Goal: Check status: Check status

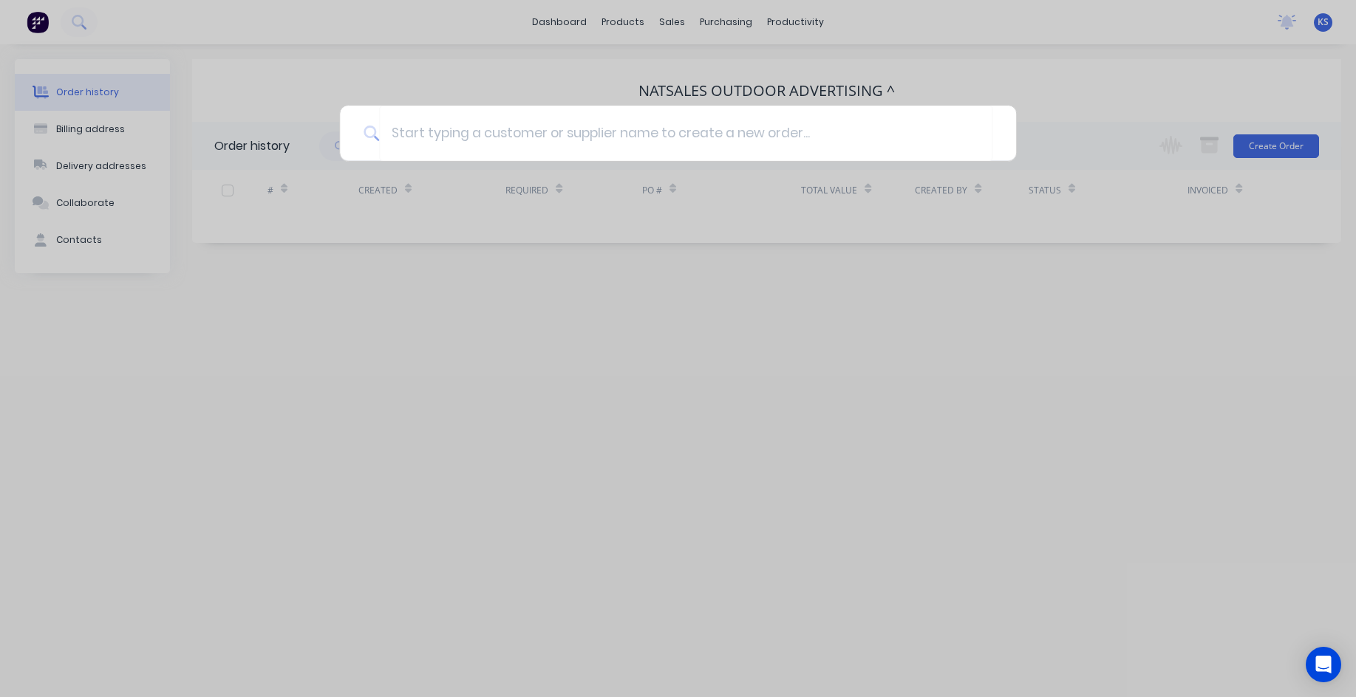
click at [930, 226] on div at bounding box center [678, 348] width 1356 height 697
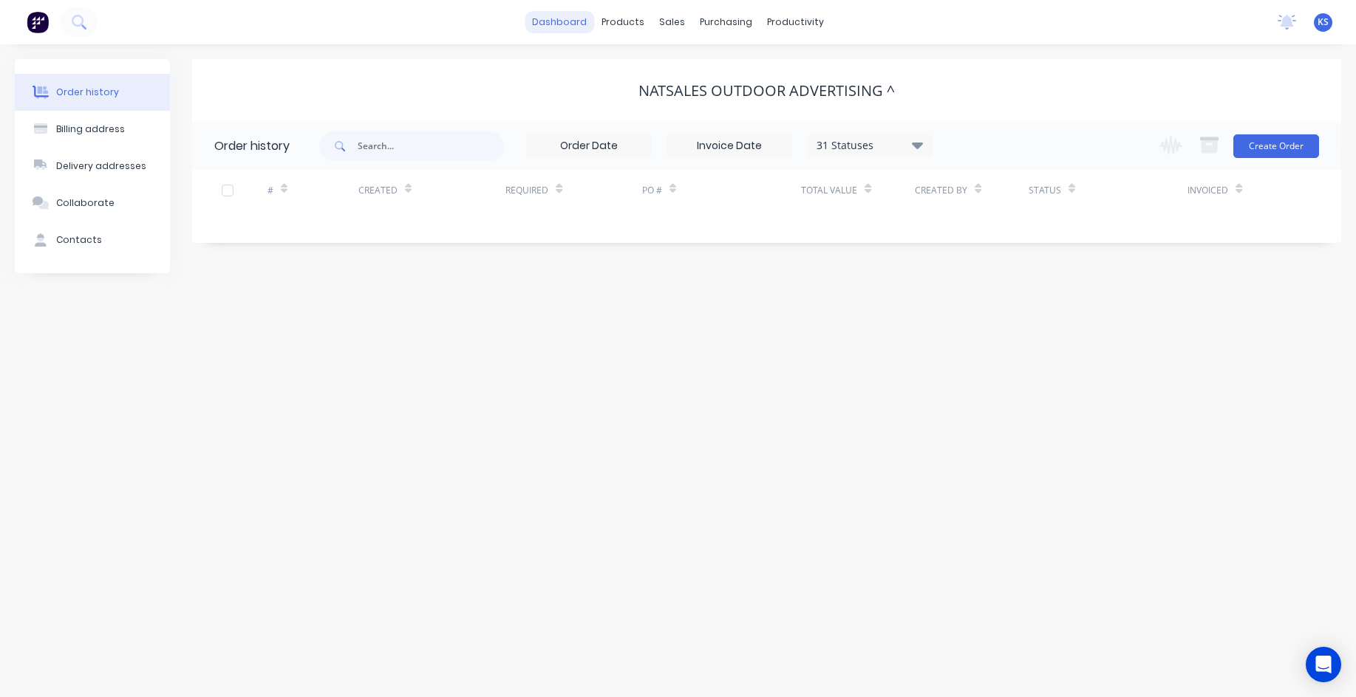
click at [559, 14] on link "dashboard" at bounding box center [559, 22] width 69 height 22
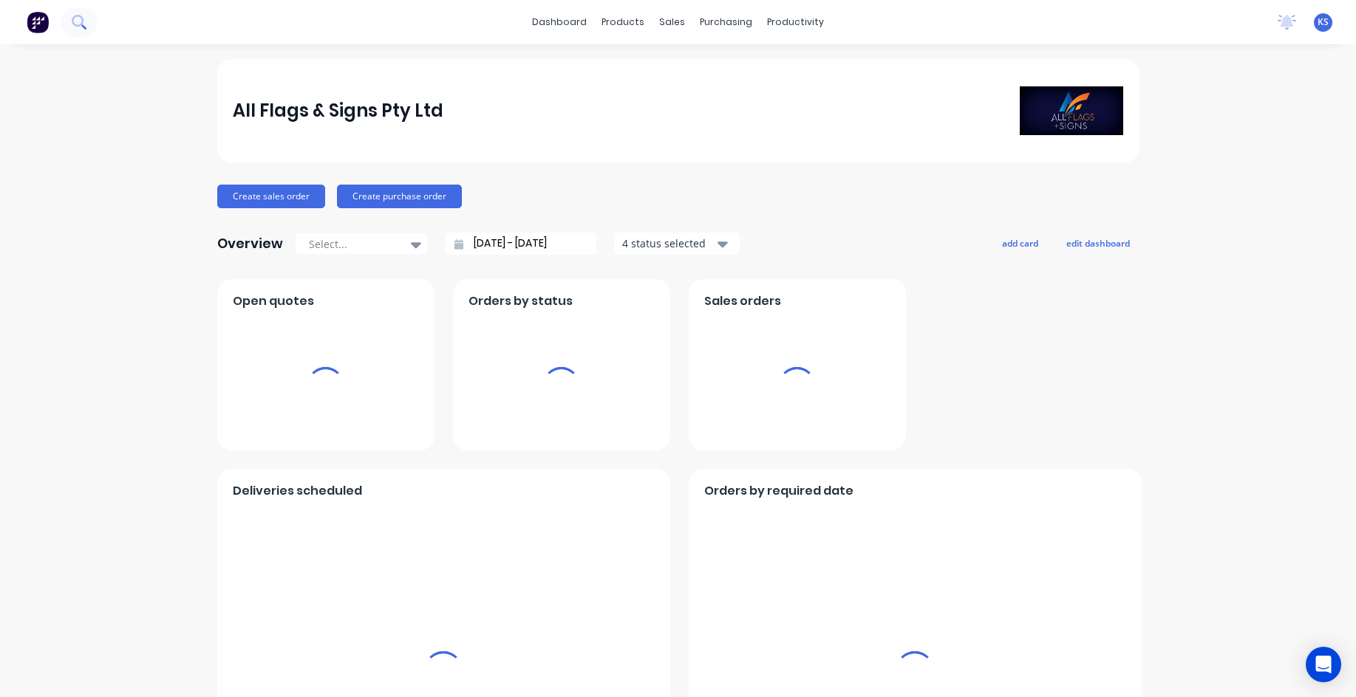
click at [76, 22] on icon at bounding box center [79, 22] width 14 height 14
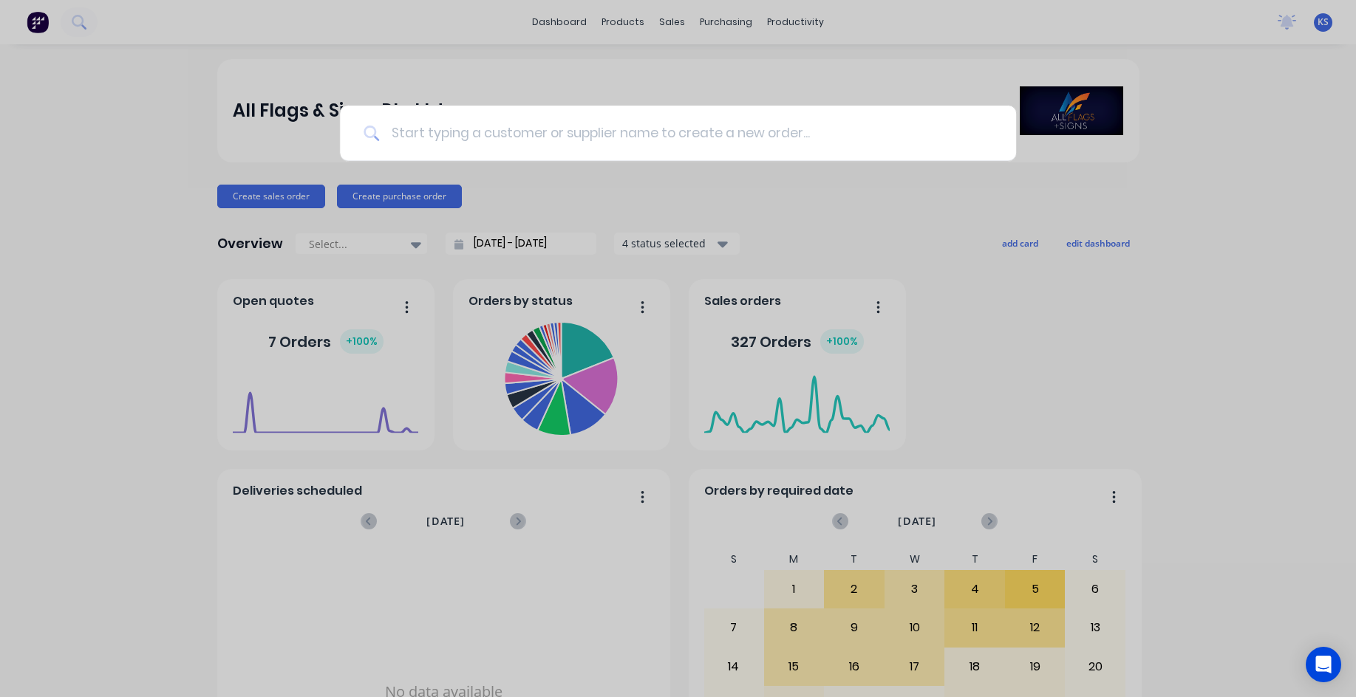
click at [431, 141] on input at bounding box center [685, 133] width 613 height 55
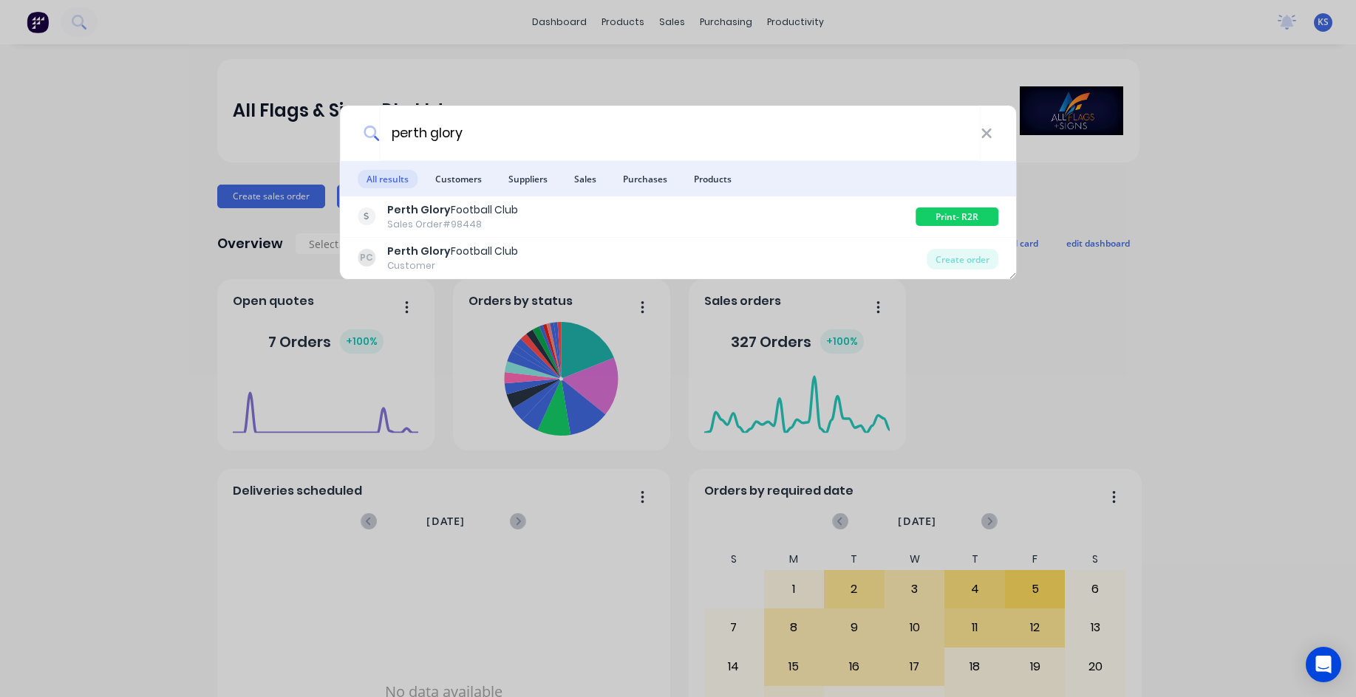
type input "perth glory"
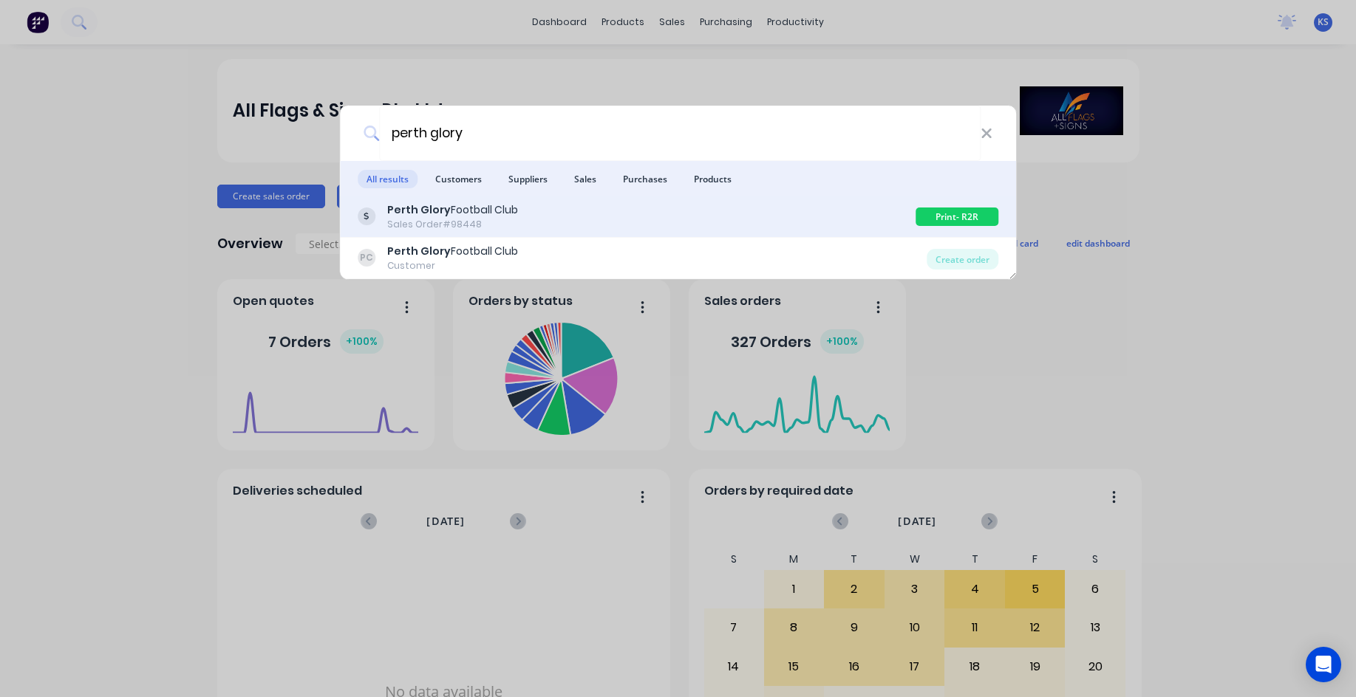
click at [411, 219] on div "Sales Order #98448" at bounding box center [452, 224] width 131 height 13
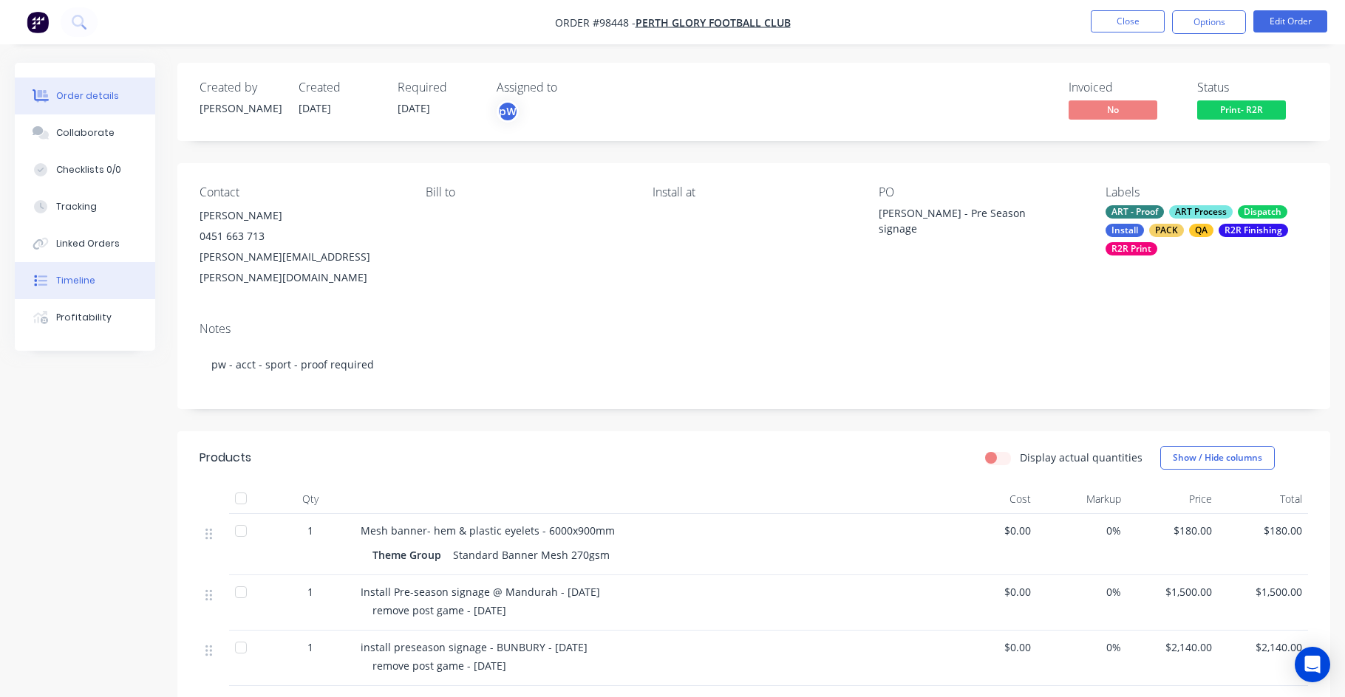
click at [54, 281] on button "Timeline" at bounding box center [85, 280] width 140 height 37
